Goal: Task Accomplishment & Management: Manage account settings

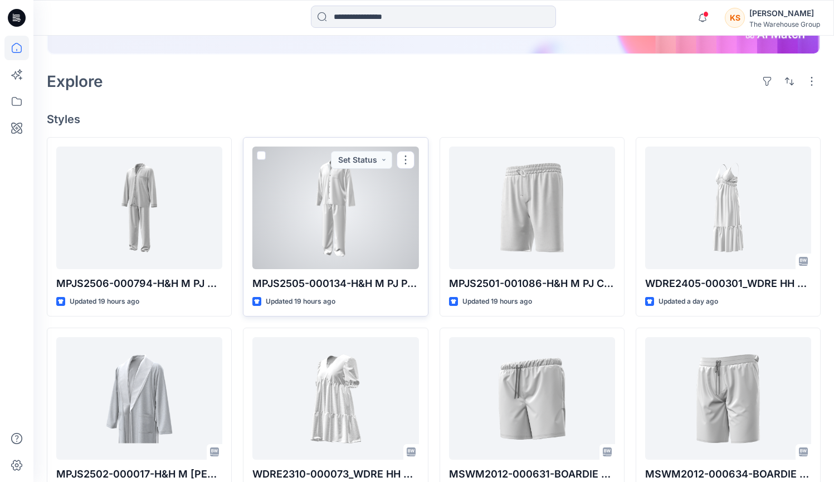
scroll to position [305, 0]
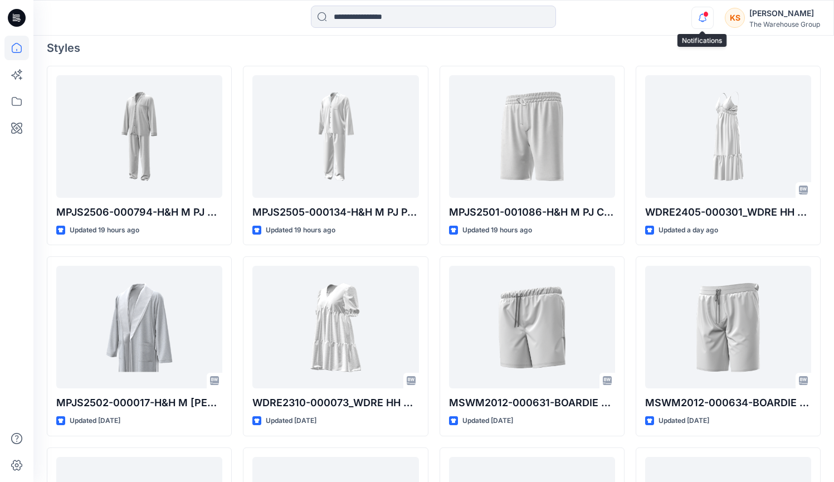
click at [699, 15] on icon "button" at bounding box center [702, 18] width 21 height 22
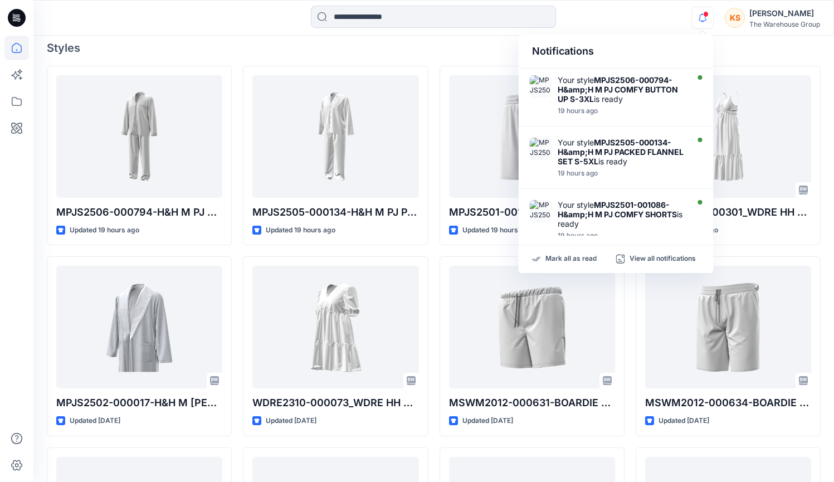
click at [218, 43] on h4 "Styles" at bounding box center [434, 47] width 774 height 13
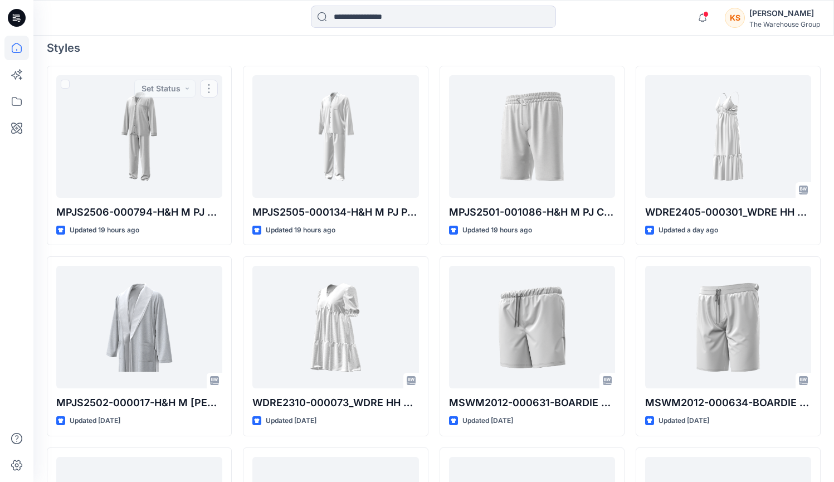
click at [148, 51] on h4 "Styles" at bounding box center [434, 47] width 774 height 13
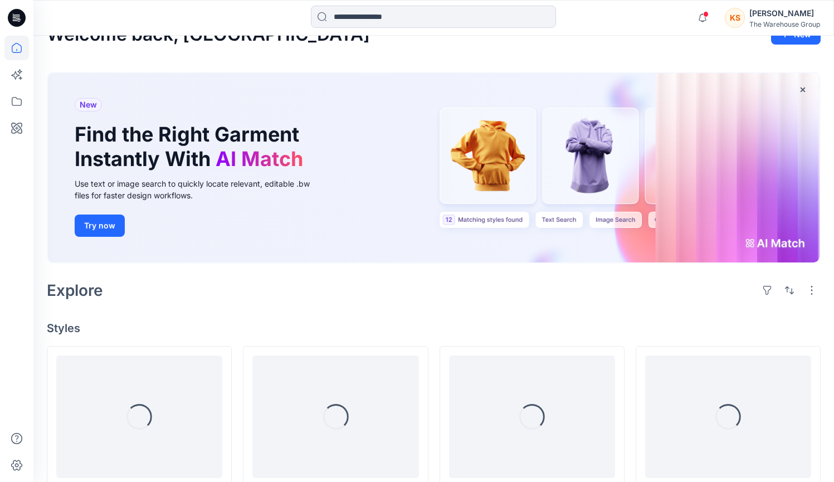
scroll to position [231, 0]
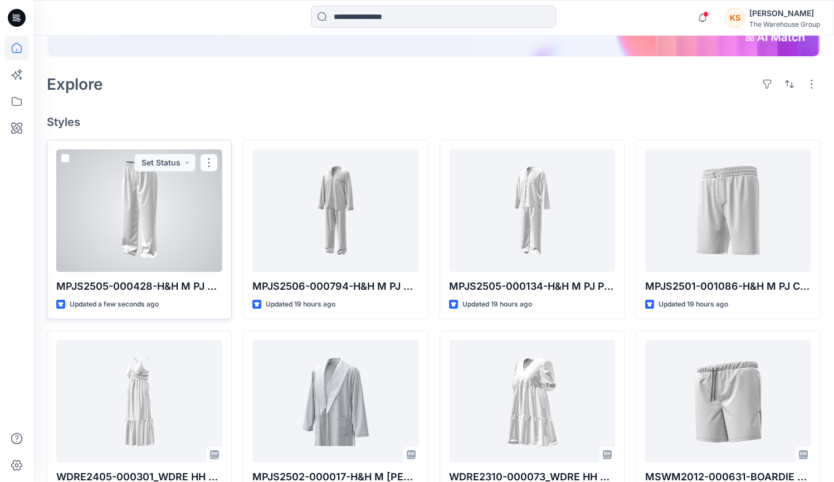
click at [181, 234] on div at bounding box center [139, 210] width 166 height 123
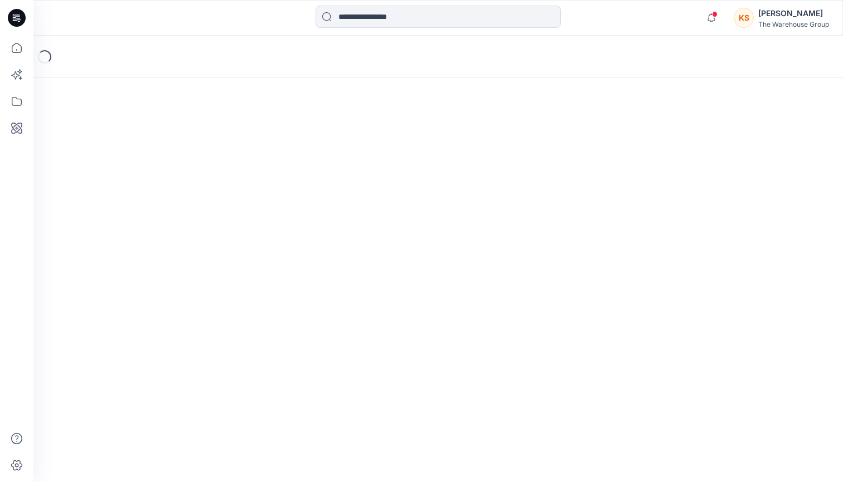
click at [181, 234] on div "Loading..." at bounding box center [437, 259] width 809 height 446
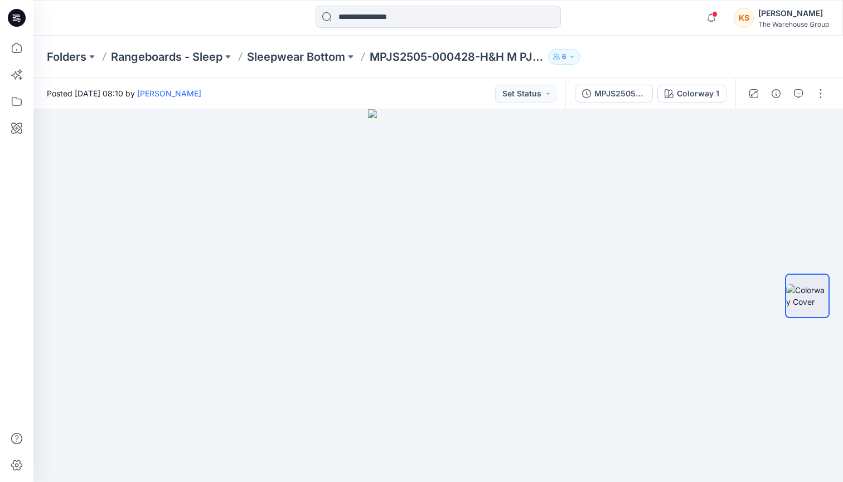
click at [834, 90] on div at bounding box center [786, 93] width 103 height 31
click at [824, 94] on button "button" at bounding box center [820, 94] width 18 height 18
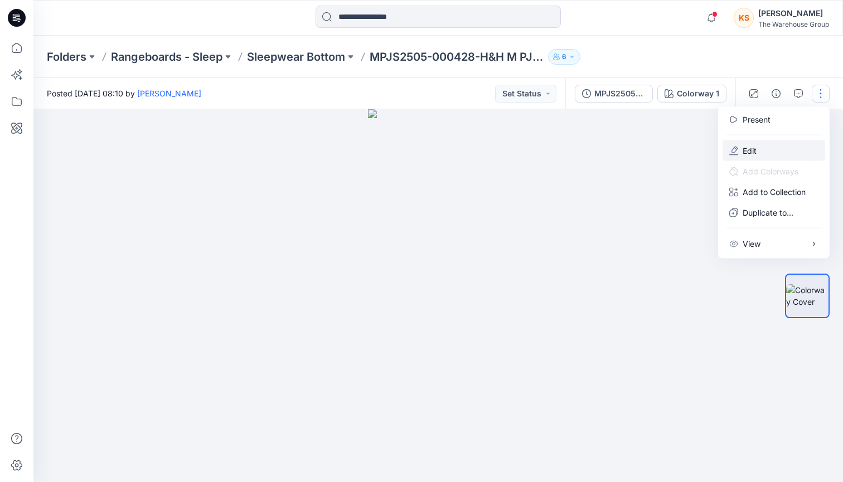
click at [755, 153] on p "Edit" at bounding box center [749, 151] width 14 height 12
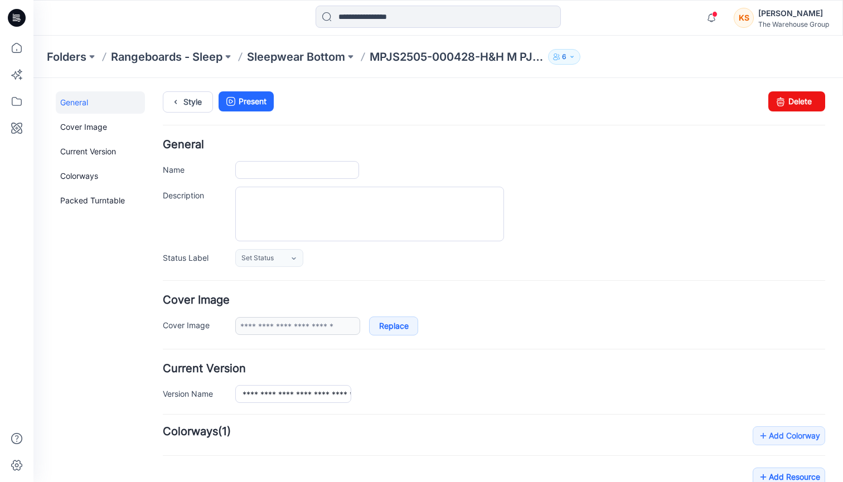
type input "**********"
click at [775, 95] on icon at bounding box center [780, 101] width 16 height 20
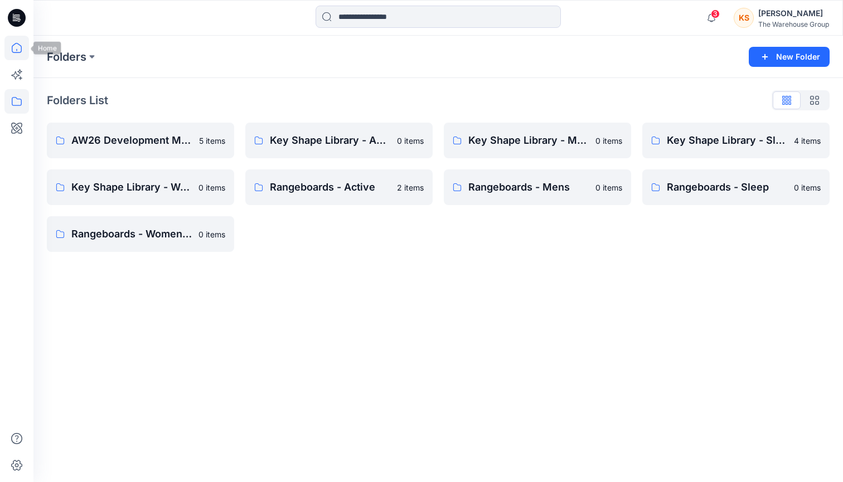
click at [12, 58] on icon at bounding box center [16, 48] width 25 height 25
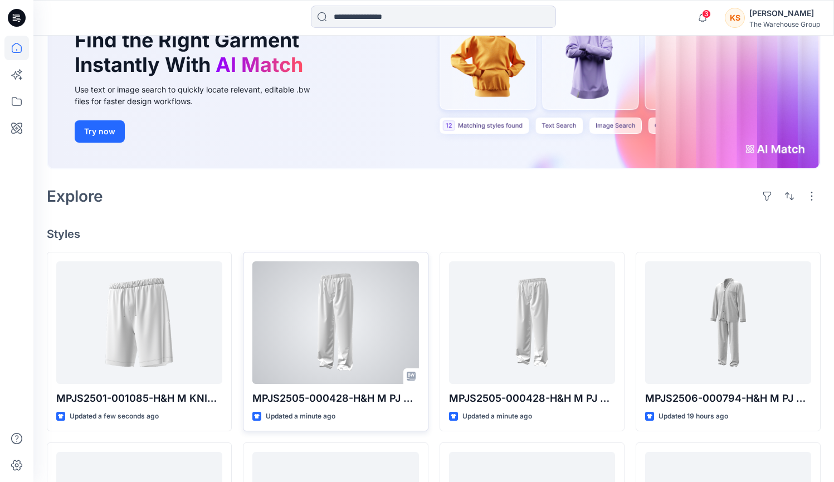
scroll to position [206, 0]
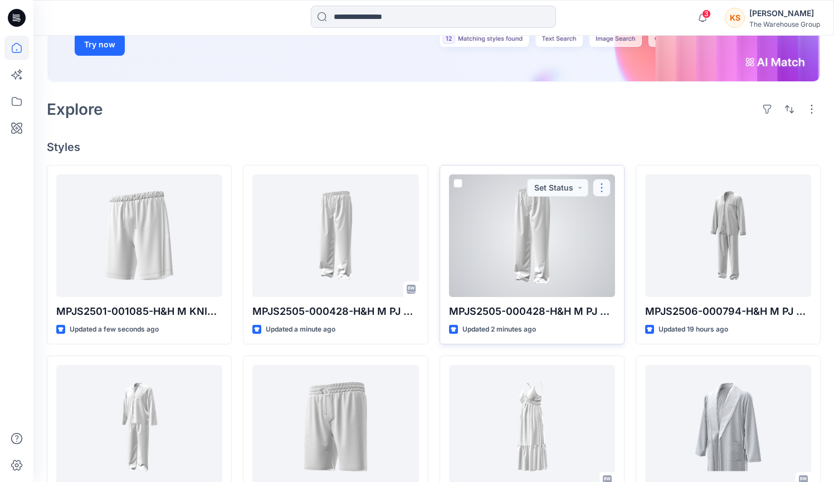
click at [600, 192] on button "button" at bounding box center [602, 188] width 18 height 18
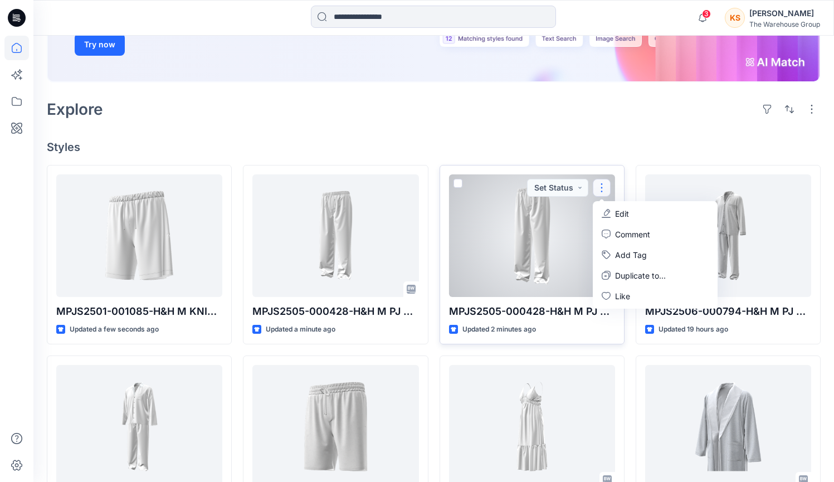
click at [522, 273] on div at bounding box center [532, 235] width 166 height 123
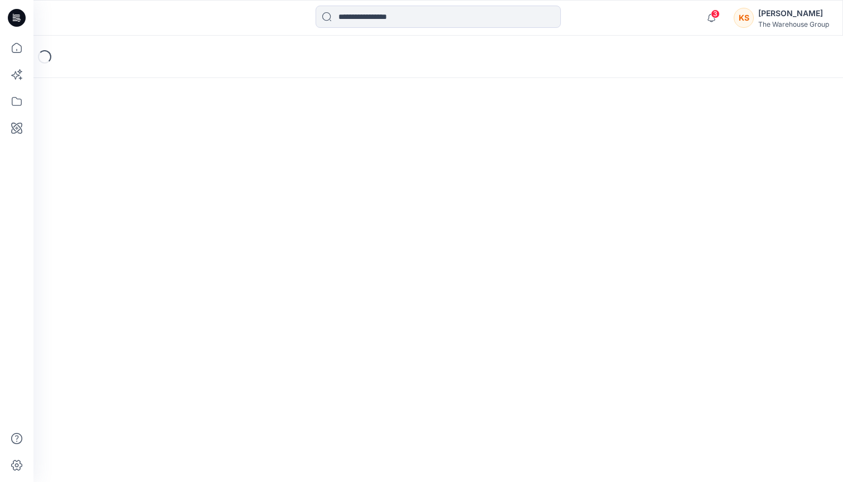
click at [522, 273] on div "Loading..." at bounding box center [437, 259] width 809 height 446
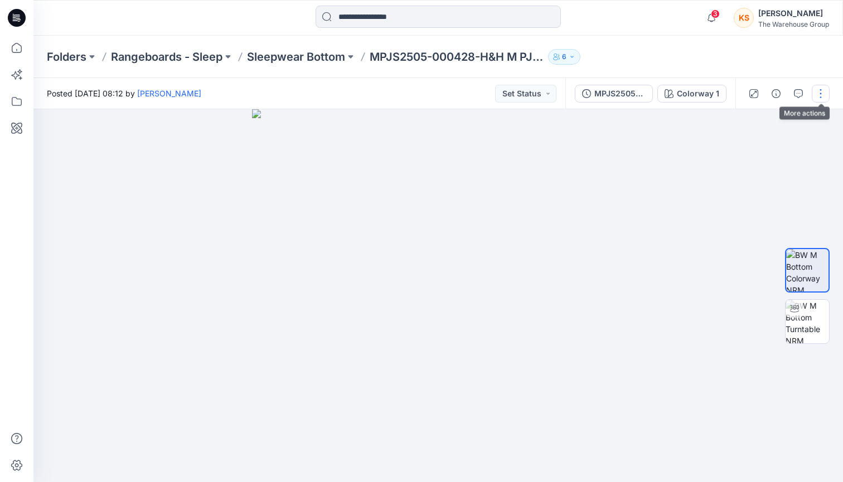
click at [824, 97] on button "button" at bounding box center [820, 94] width 18 height 18
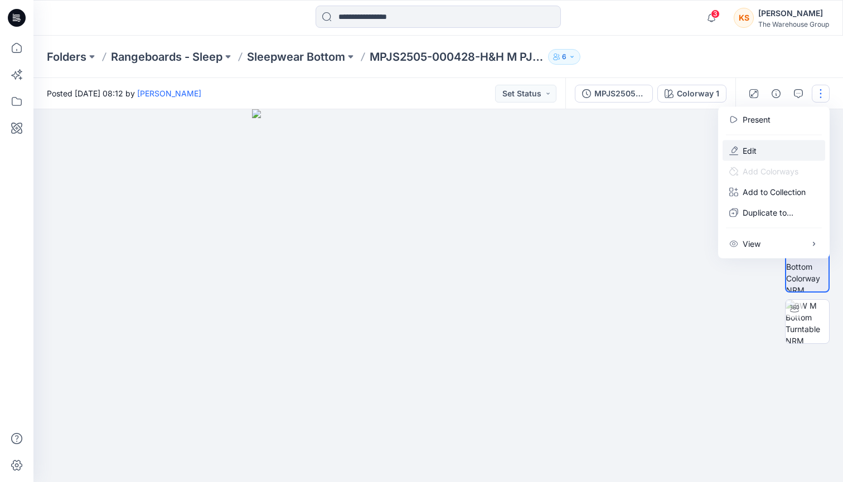
click at [751, 155] on p "Edit" at bounding box center [749, 151] width 14 height 12
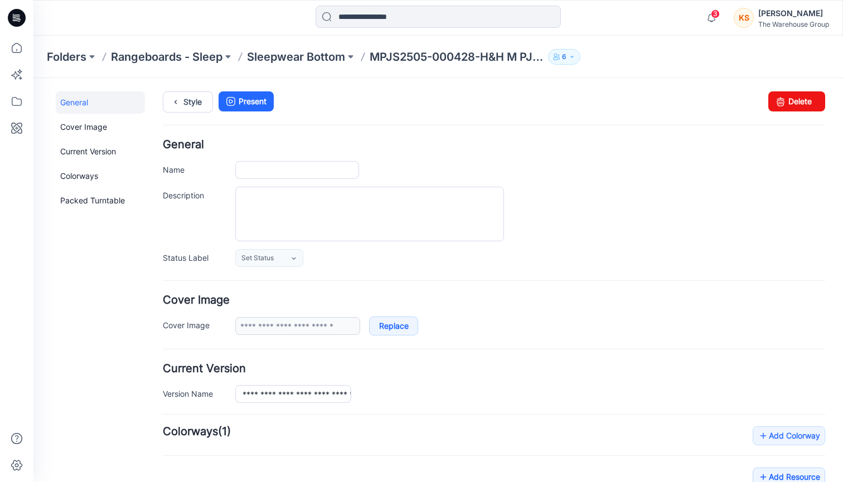
type input "**********"
click at [772, 110] on icon at bounding box center [780, 101] width 16 height 20
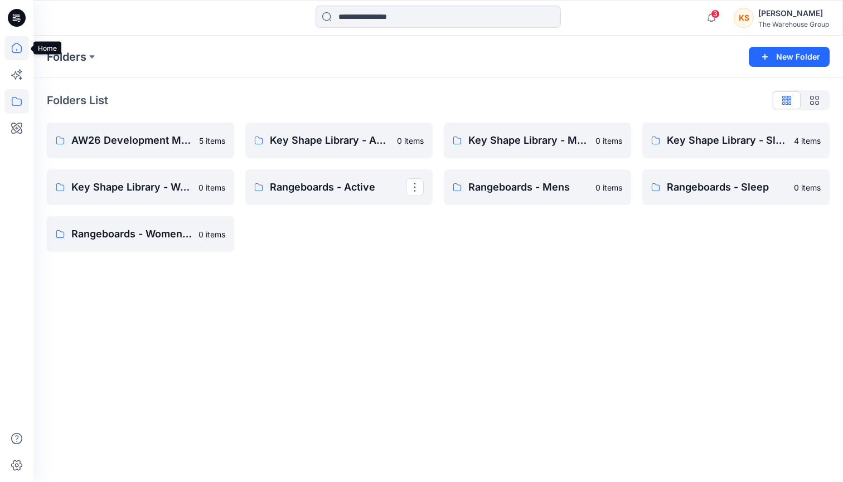
click at [18, 54] on icon at bounding box center [16, 48] width 25 height 25
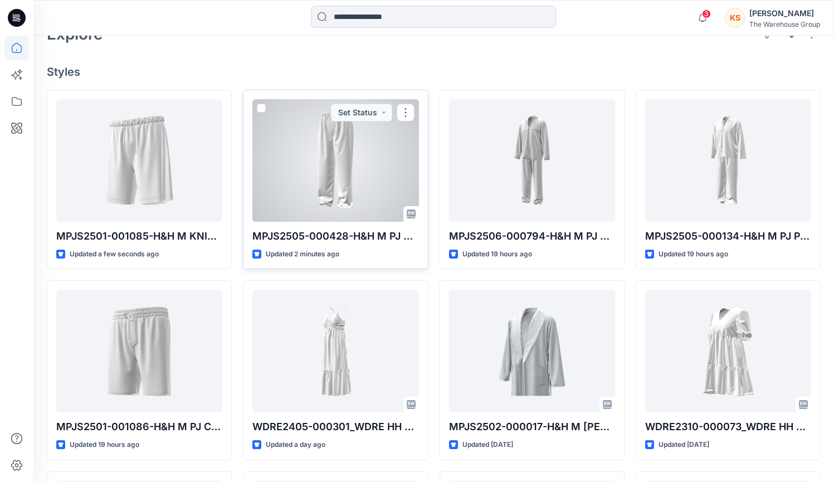
scroll to position [283, 0]
